Goal: Find specific page/section: Find specific page/section

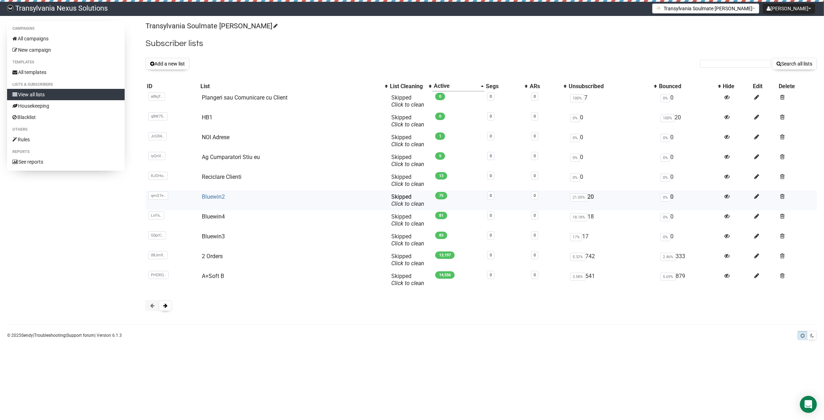
click at [215, 196] on link "Bluewin2" at bounding box center [213, 196] width 23 height 7
paste input "Tatjana-T.86@gmx.de"
type input "[EMAIL_ADDRESS][DOMAIN_NAME]"
click at [792, 58] on button "Search all lists" at bounding box center [794, 64] width 45 height 12
click at [161, 306] on button at bounding box center [165, 305] width 13 height 11
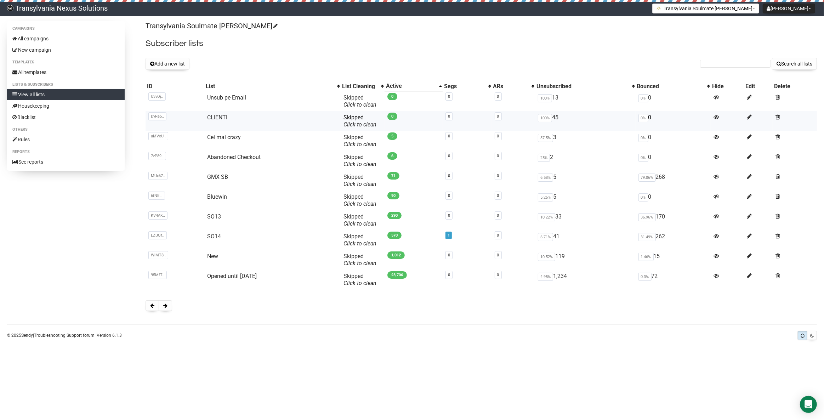
click at [225, 113] on td "CLIENTI" at bounding box center [272, 121] width 136 height 20
click at [215, 115] on link "CLIENTI" at bounding box center [217, 117] width 20 height 7
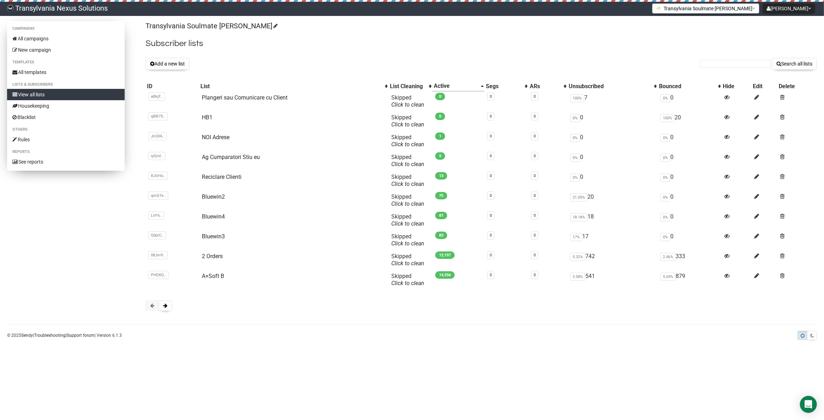
click at [49, 92] on link "View all lists" at bounding box center [66, 94] width 118 height 11
click at [734, 61] on input "text" at bounding box center [735, 64] width 71 height 8
paste input "Tatjana-T.86@gmx.de"
type input "Tatjana-T.86@gmx.de"
click at [789, 63] on button "Search all lists" at bounding box center [794, 64] width 45 height 12
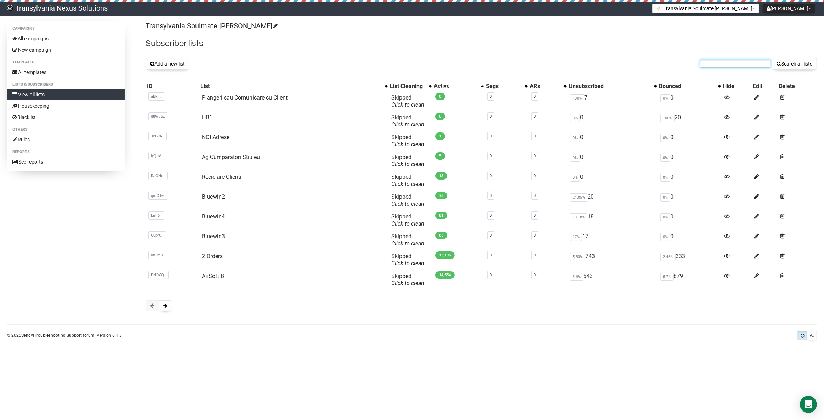
click at [718, 66] on input "text" at bounding box center [735, 64] width 71 height 8
paste input "1964FC@gmx.ch"
type input "1964FC@gmx.ch"
click at [821, 55] on div "Campaigns All campaigns New campaign Templates All templates Lists & subscriber…" at bounding box center [412, 181] width 824 height 321
click at [809, 61] on button "Search all lists" at bounding box center [794, 64] width 45 height 12
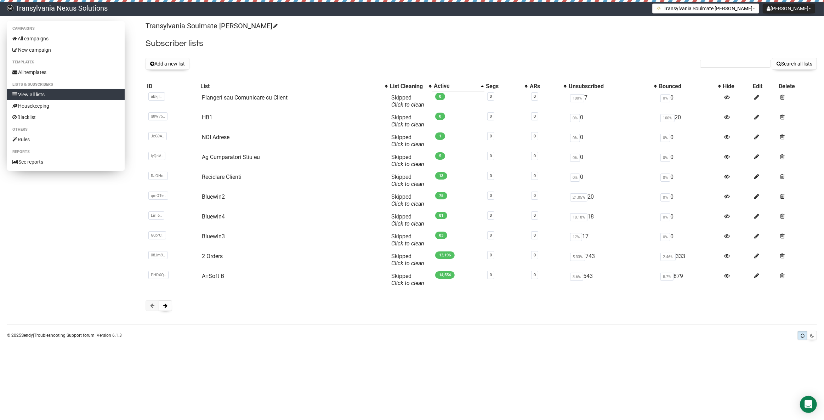
click at [80, 94] on link "View all lists" at bounding box center [66, 94] width 118 height 11
click at [168, 311] on button at bounding box center [165, 305] width 13 height 11
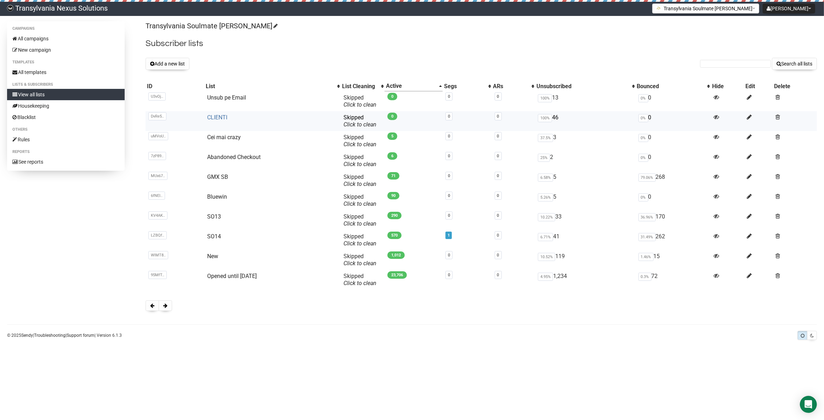
click at [225, 117] on link "CLIENTI" at bounding box center [217, 117] width 20 height 7
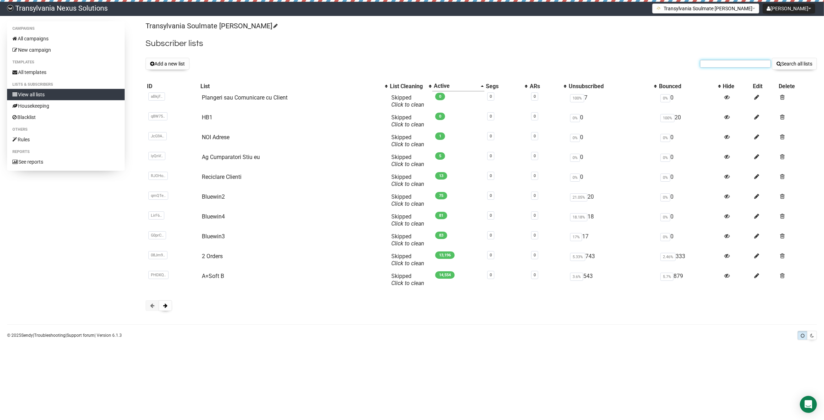
click at [712, 63] on input "text" at bounding box center [735, 64] width 71 height 8
paste input "[EMAIL_ADDRESS][DOMAIN_NAME]"
type input "[EMAIL_ADDRESS][DOMAIN_NAME]"
click at [774, 62] on button "Search all lists" at bounding box center [794, 64] width 45 height 12
